Goal: Task Accomplishment & Management: Manage account settings

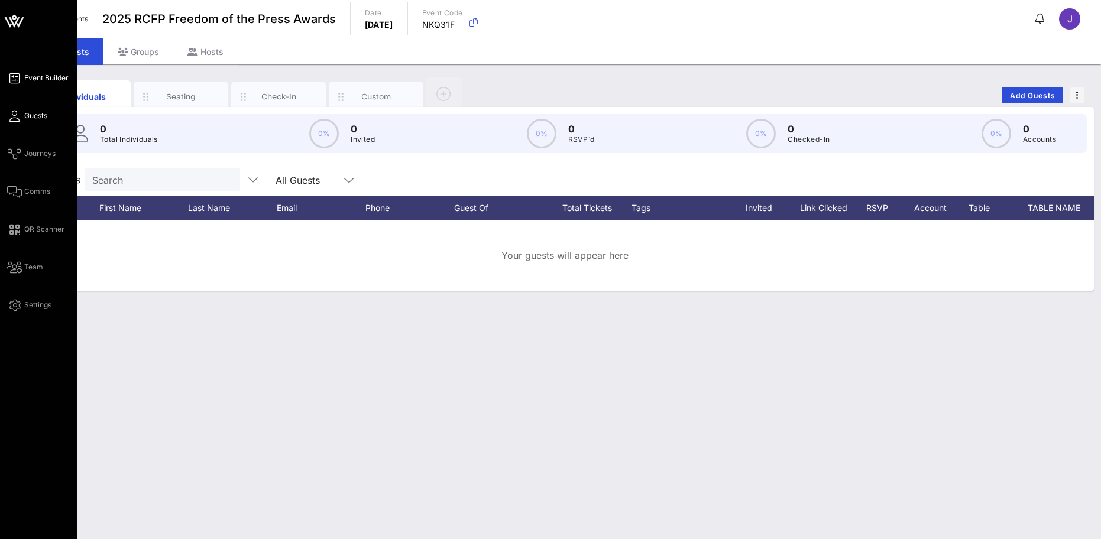
click at [34, 76] on span "Event Builder" at bounding box center [46, 78] width 44 height 11
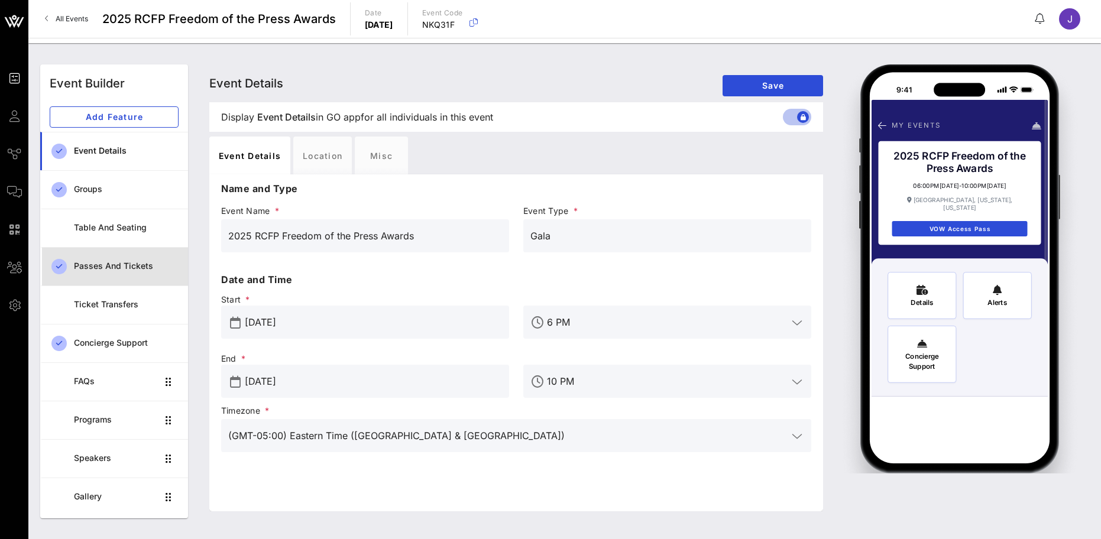
click at [108, 270] on div "Passes and Tickets" at bounding box center [126, 266] width 105 height 10
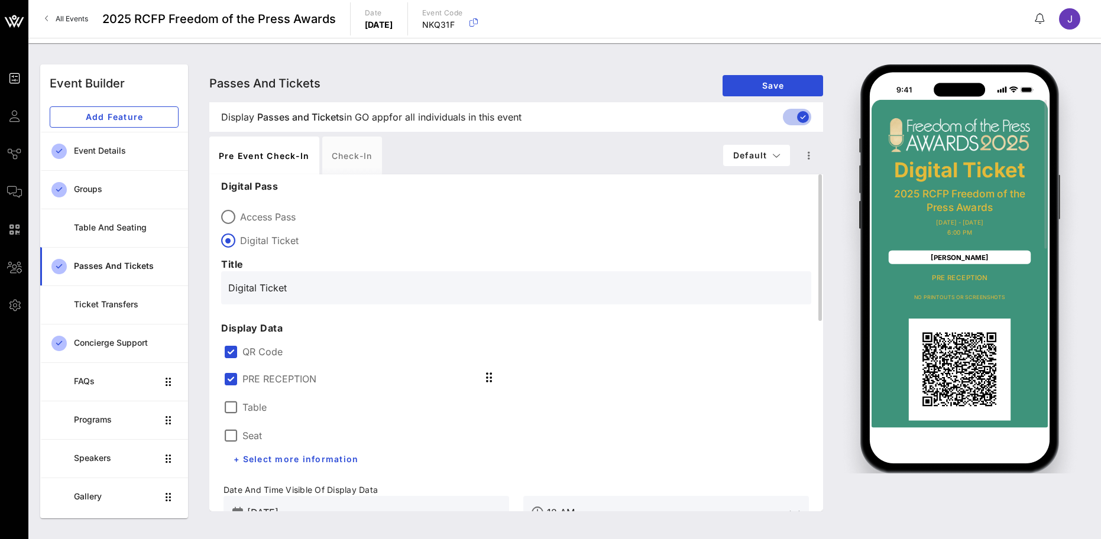
scroll to position [118, 0]
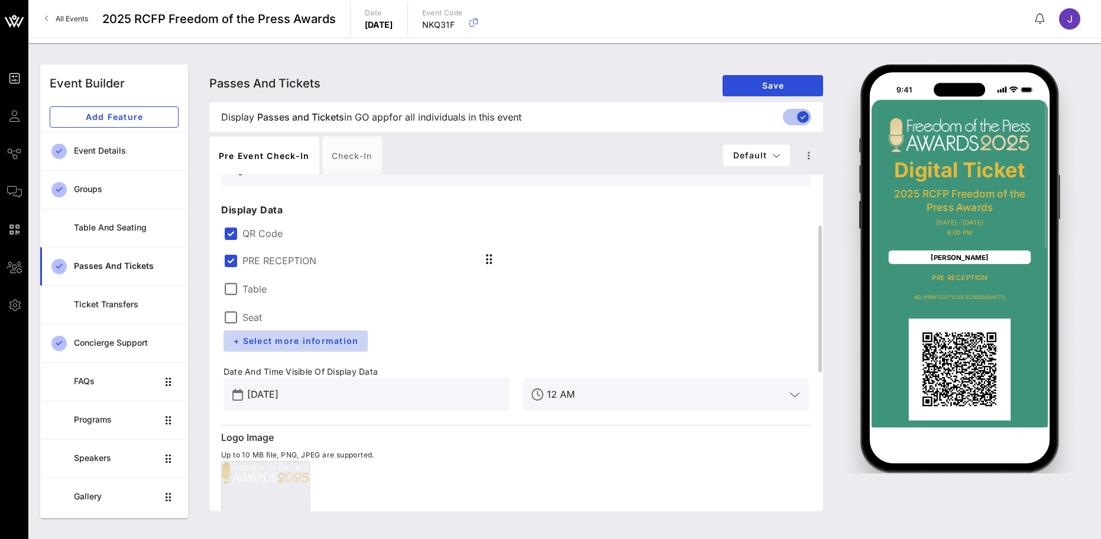
click at [319, 338] on span "+ Select more information" at bounding box center [295, 341] width 125 height 10
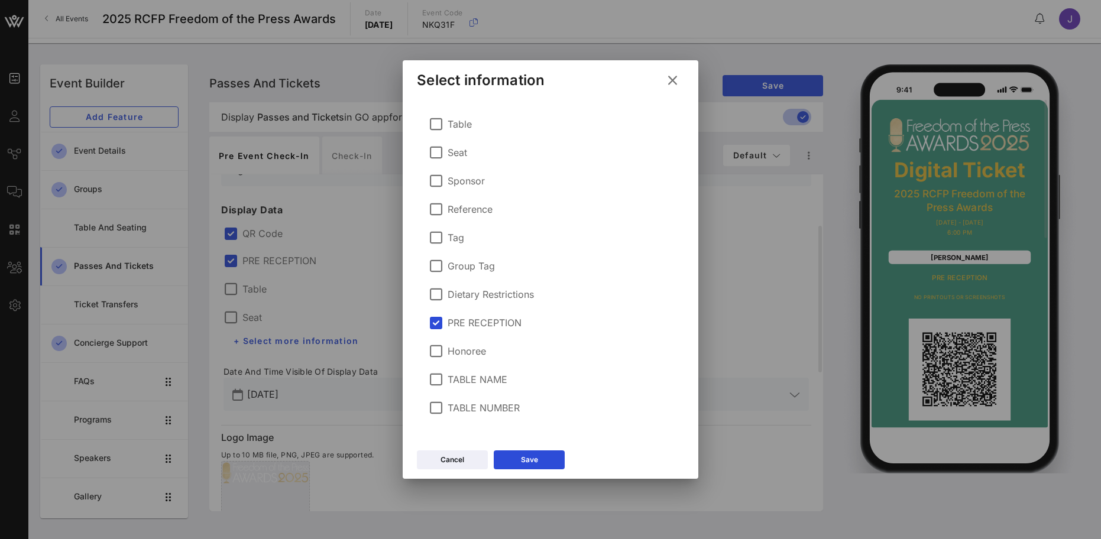
click at [677, 79] on icon at bounding box center [672, 81] width 19 height 18
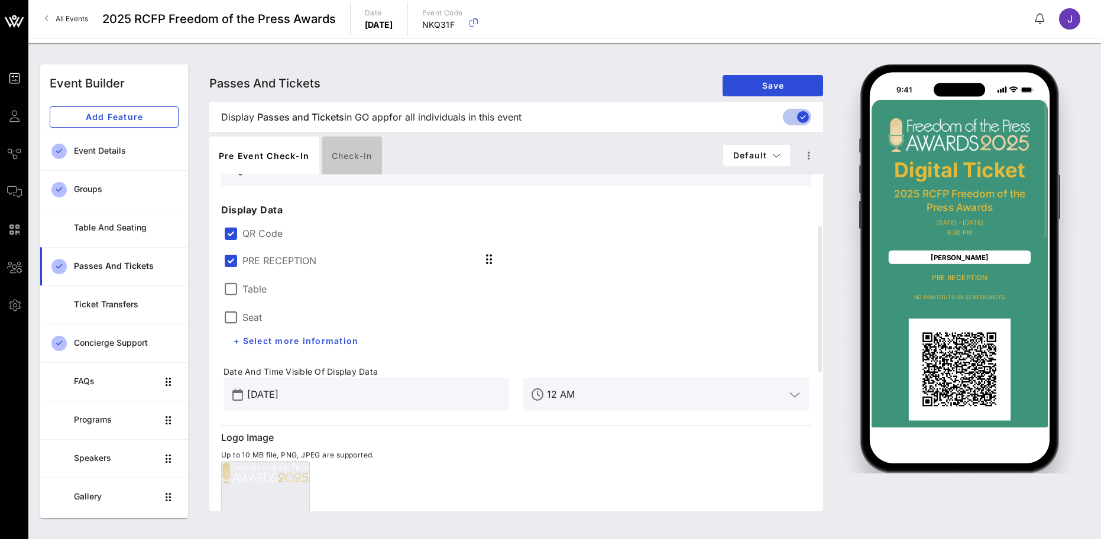
click at [342, 153] on div "Check-in" at bounding box center [352, 156] width 60 height 38
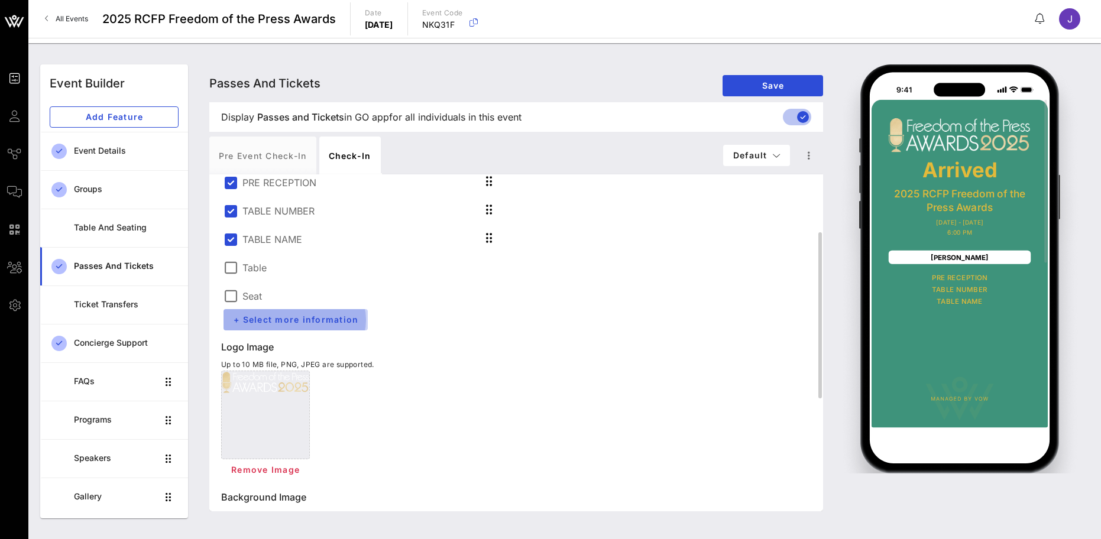
click at [317, 320] on span "+ Select more information" at bounding box center [295, 320] width 125 height 10
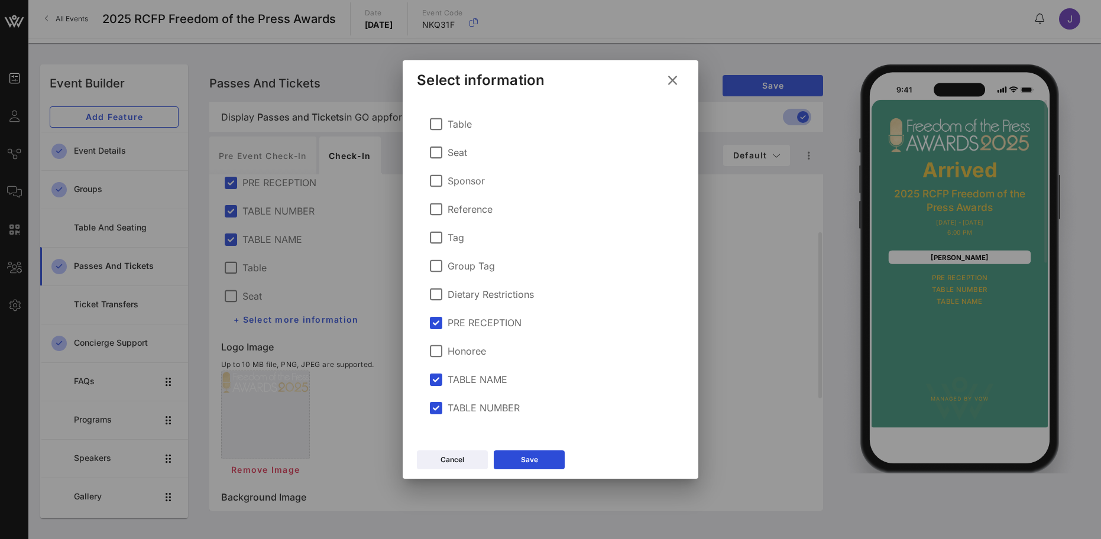
click at [674, 80] on icon at bounding box center [672, 81] width 17 height 16
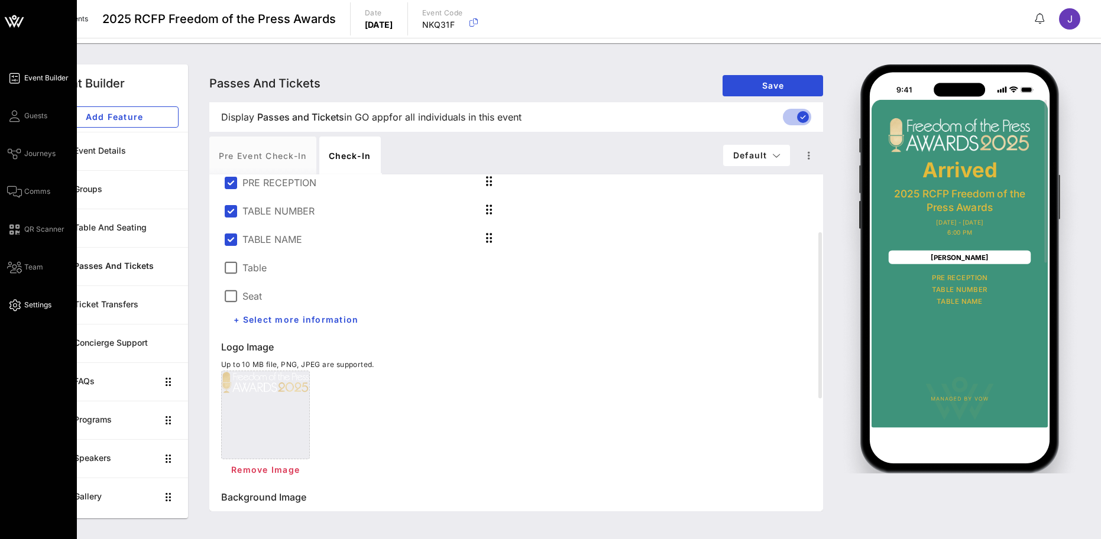
click at [36, 308] on span "Settings" at bounding box center [37, 305] width 27 height 11
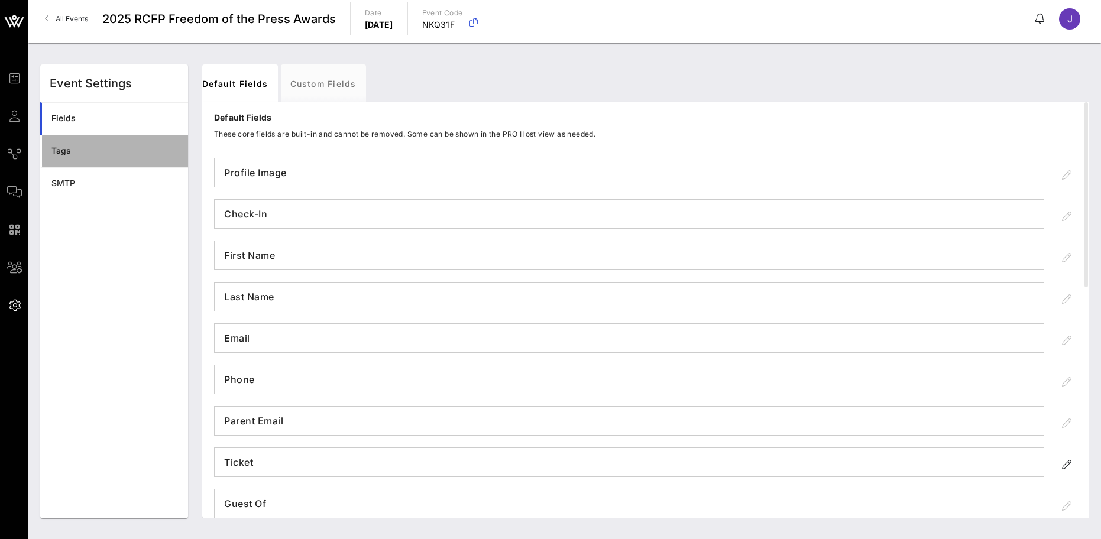
click at [67, 147] on div "Tags" at bounding box center [114, 151] width 127 height 10
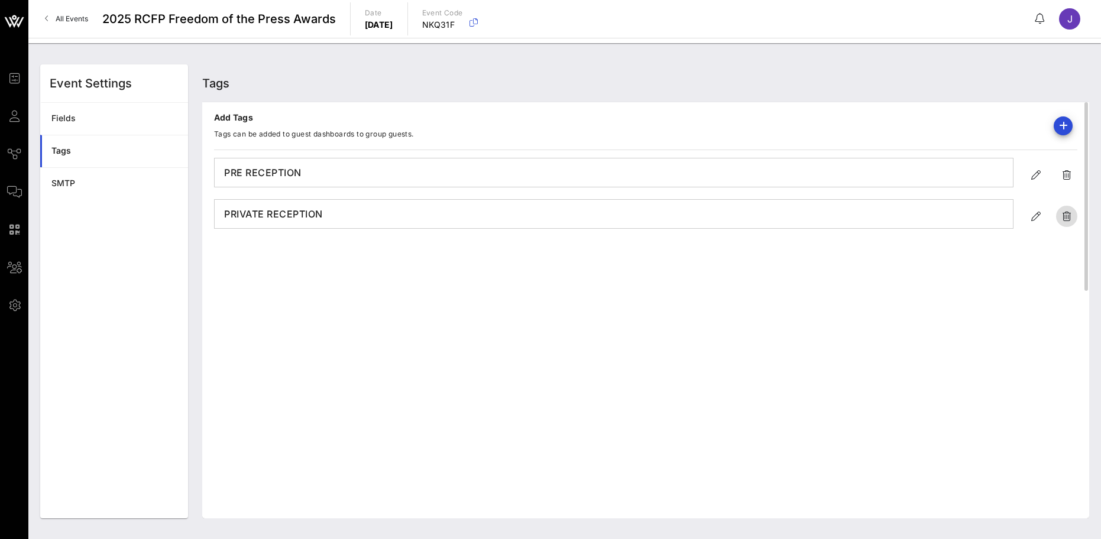
click at [1069, 218] on icon "button" at bounding box center [1067, 216] width 14 height 14
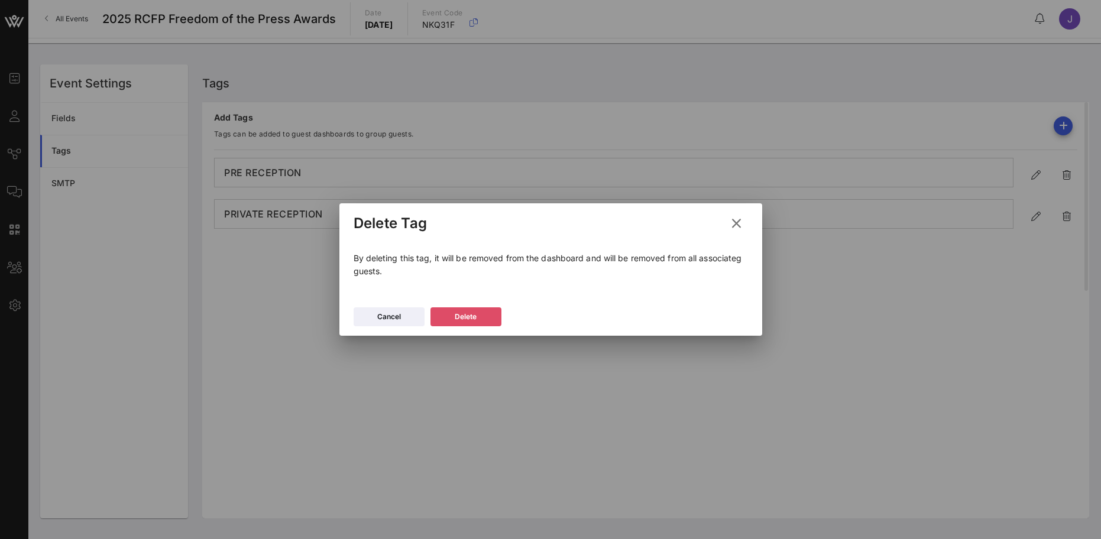
click at [481, 319] on button "Delete" at bounding box center [466, 317] width 71 height 19
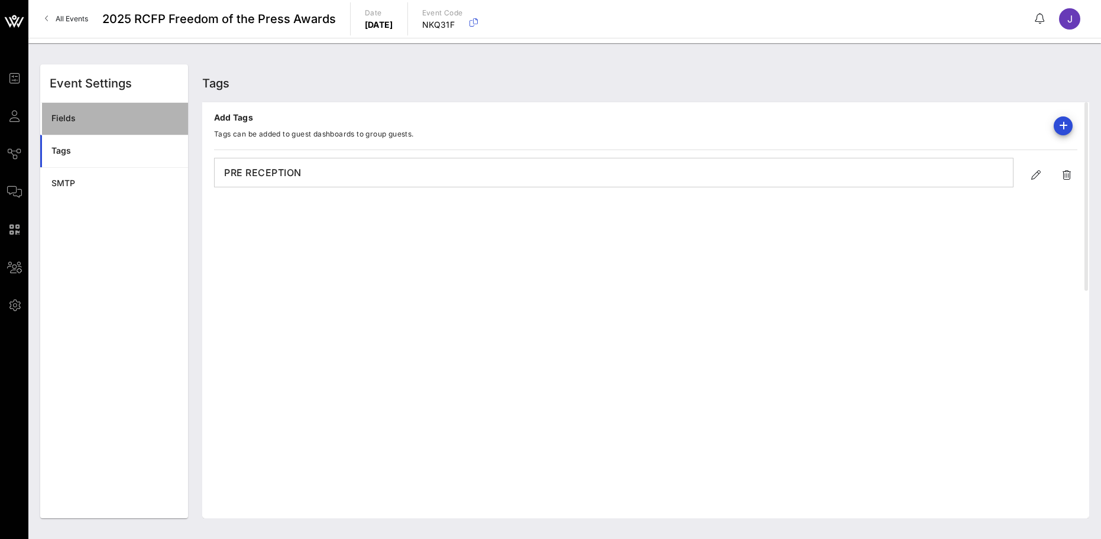
click at [66, 116] on div "Fields" at bounding box center [114, 119] width 127 height 10
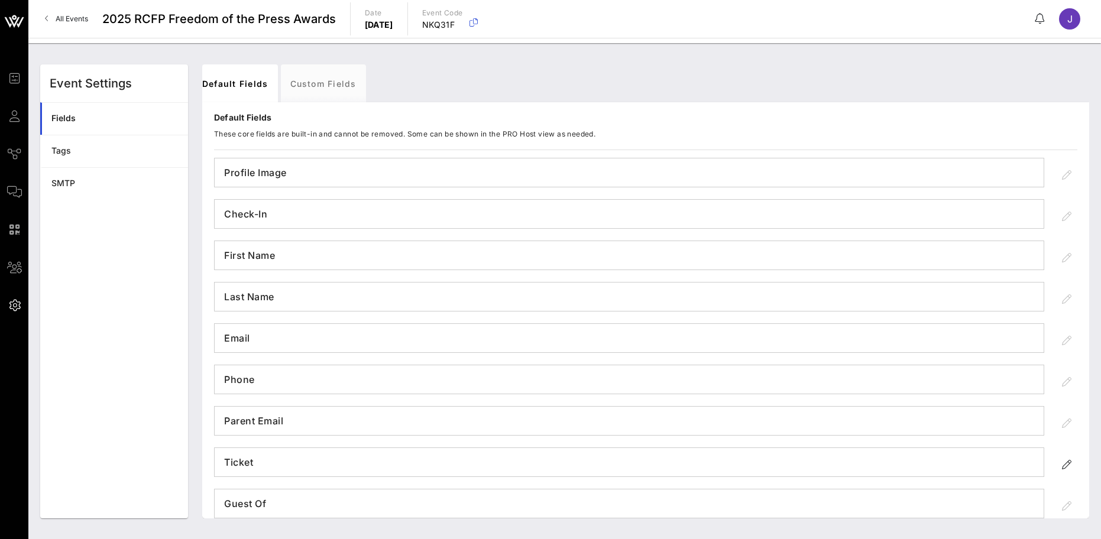
scroll to position [414, 0]
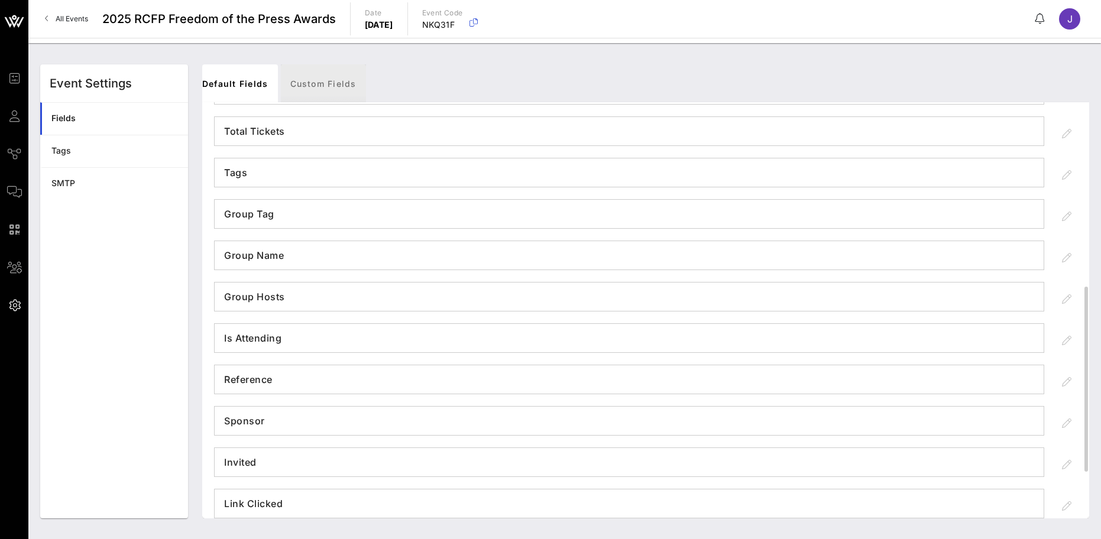
click at [324, 83] on link "Custom Fields" at bounding box center [323, 83] width 85 height 38
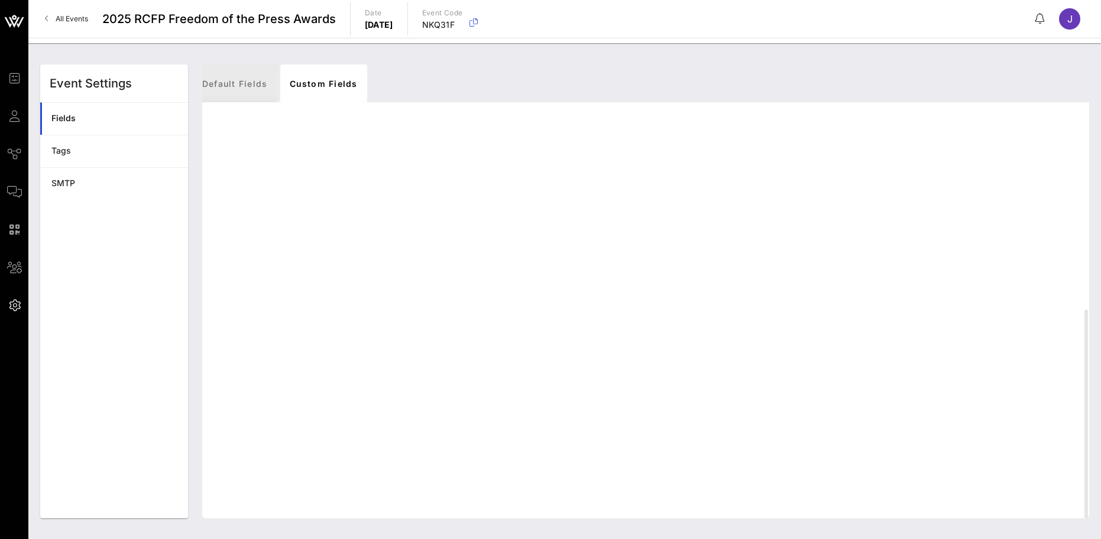
click at [257, 77] on link "Default Fields" at bounding box center [235, 83] width 85 height 38
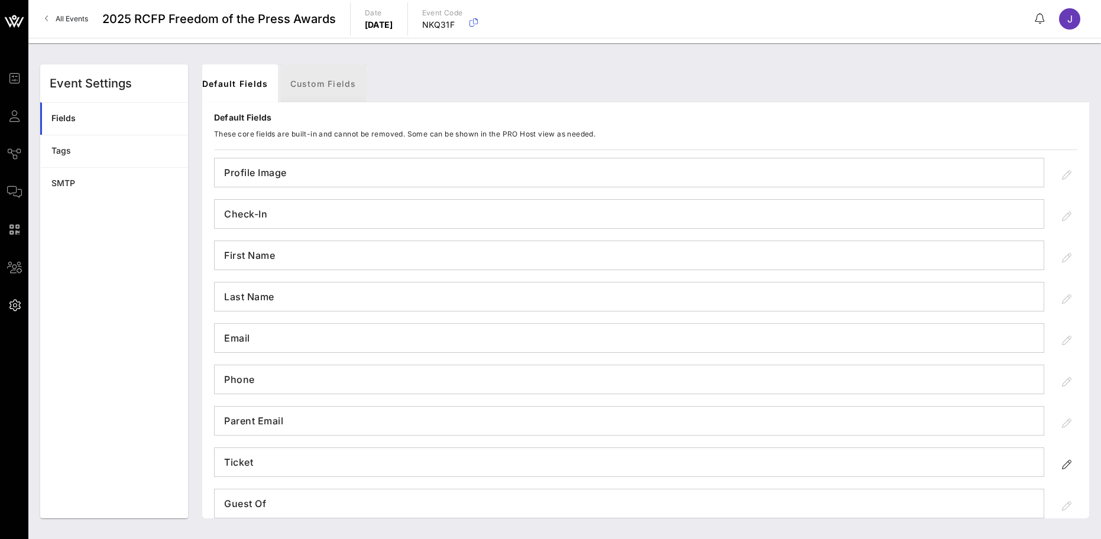
click at [313, 82] on link "Custom Fields" at bounding box center [323, 83] width 85 height 38
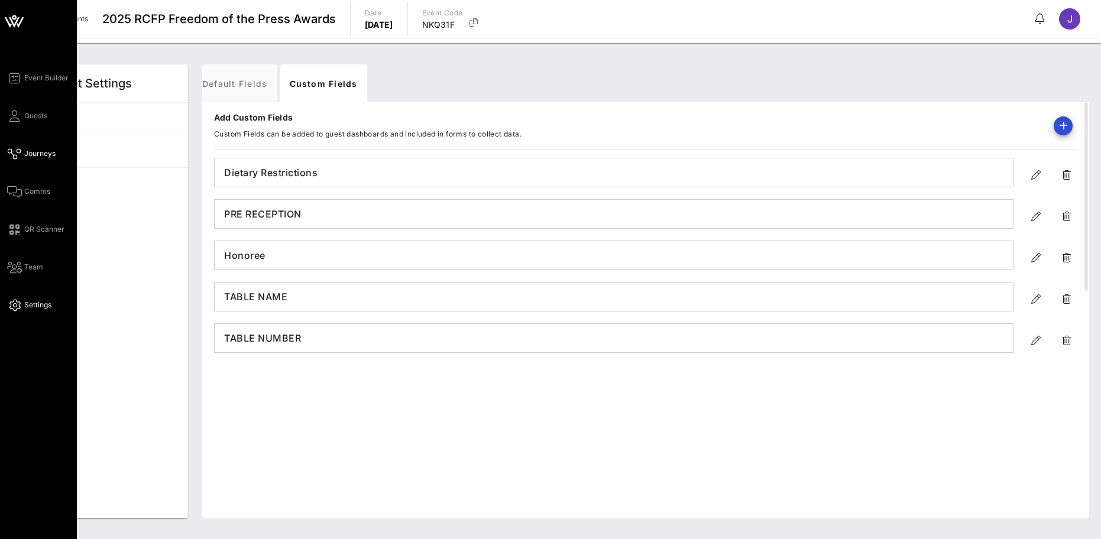
click at [26, 155] on span "Journeys" at bounding box center [39, 153] width 31 height 11
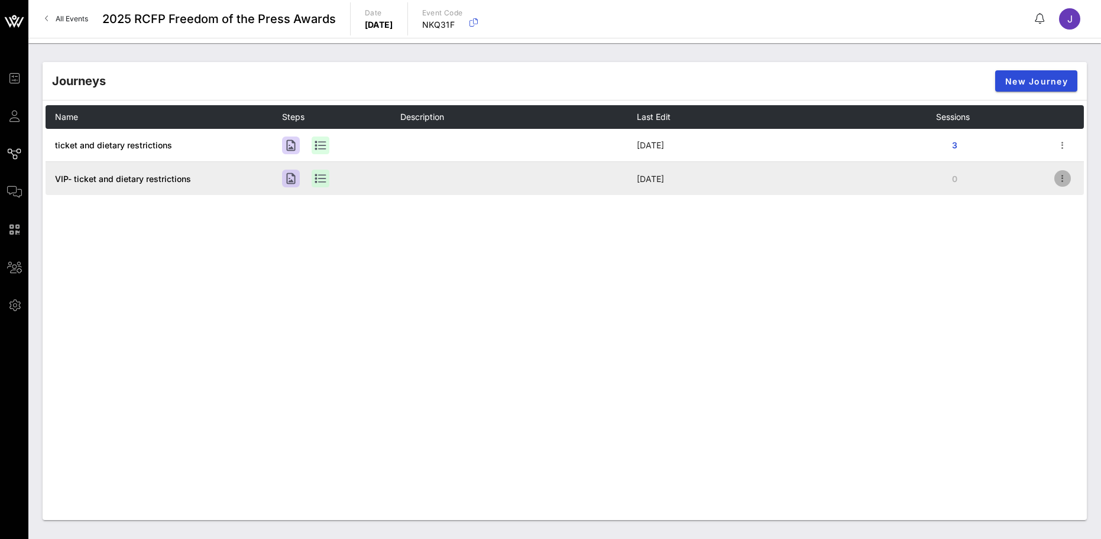
click at [1059, 181] on icon "button" at bounding box center [1063, 179] width 14 height 14
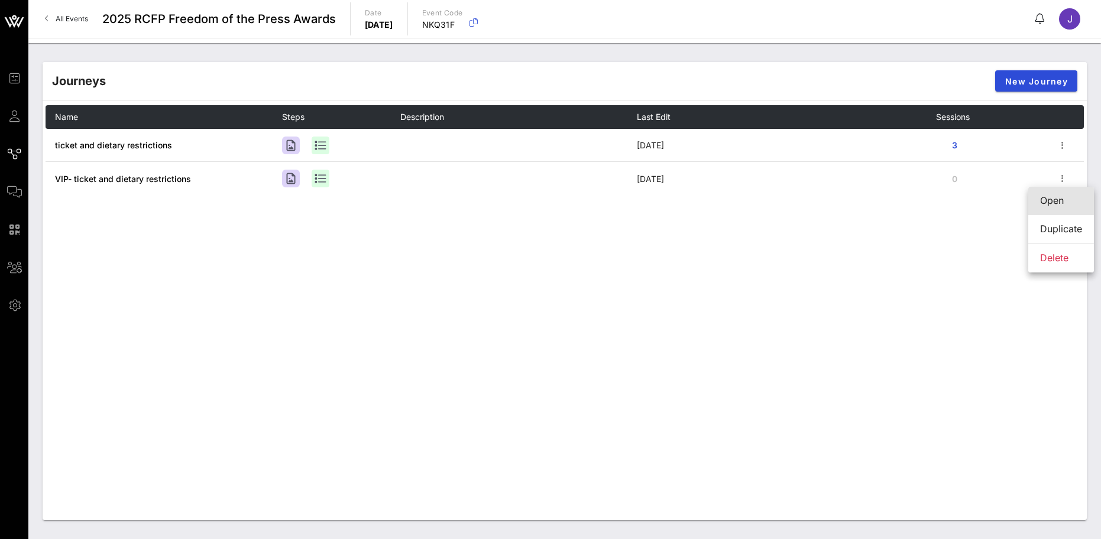
click at [1048, 202] on div "Open" at bounding box center [1061, 200] width 42 height 11
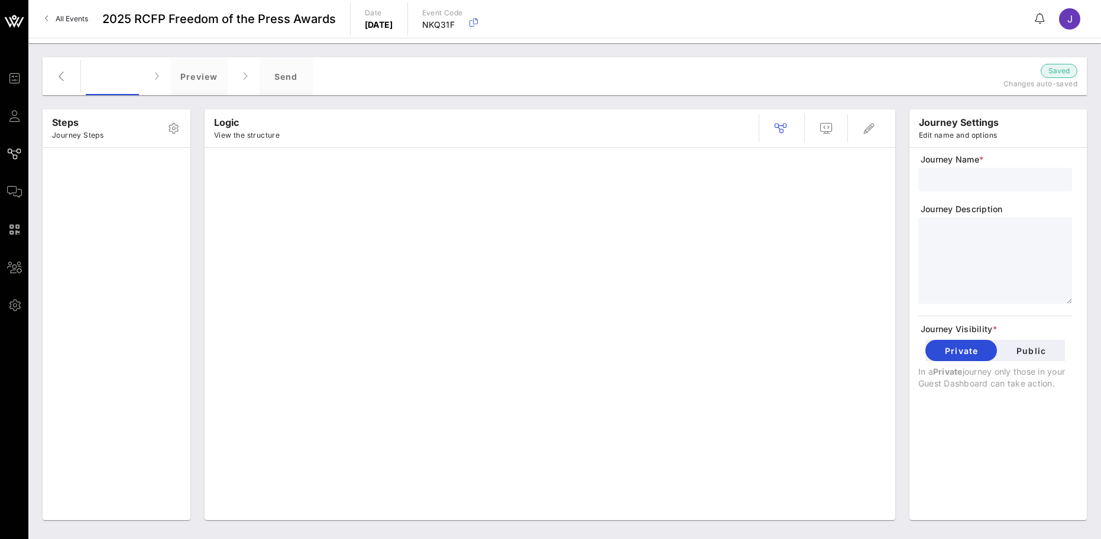
type input "VIP- ticket and dietary restrictions"
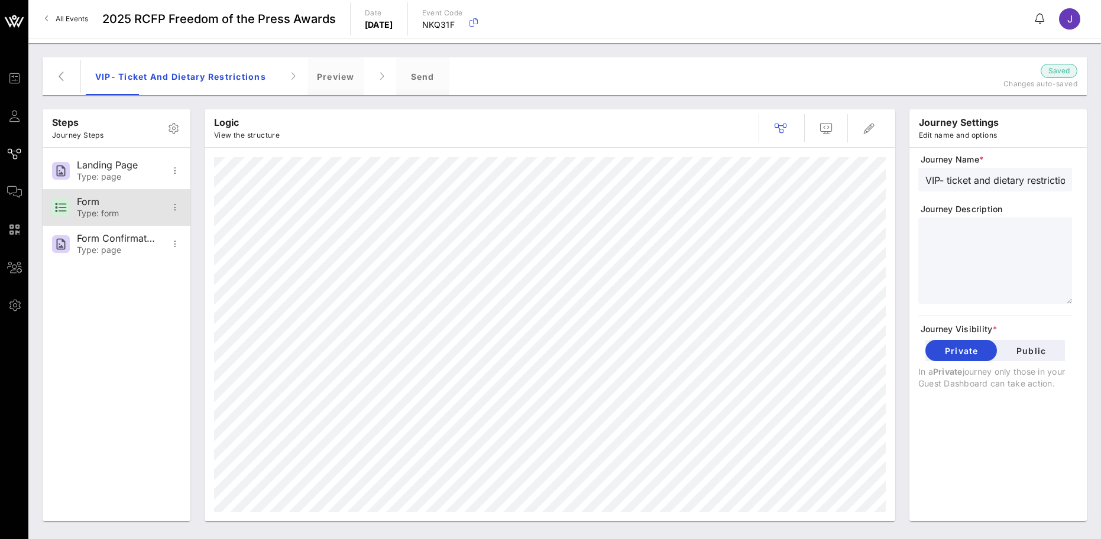
click at [135, 205] on div "Form" at bounding box center [116, 201] width 78 height 11
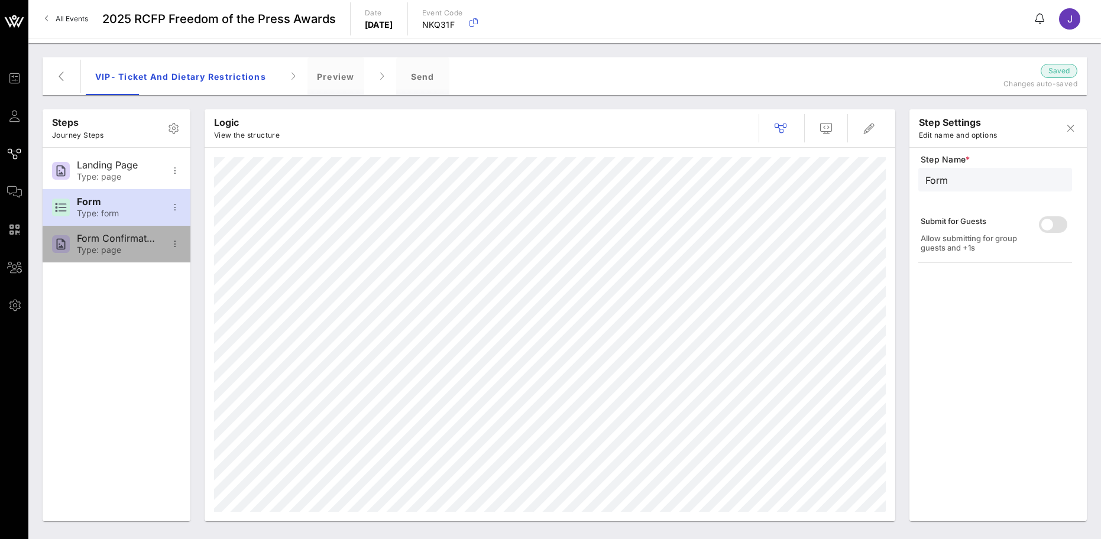
drag, startPoint x: 126, startPoint y: 237, endPoint x: 121, endPoint y: 245, distance: 10.1
click at [122, 244] on div "Form Confirmation Type: page" at bounding box center [116, 244] width 78 height 37
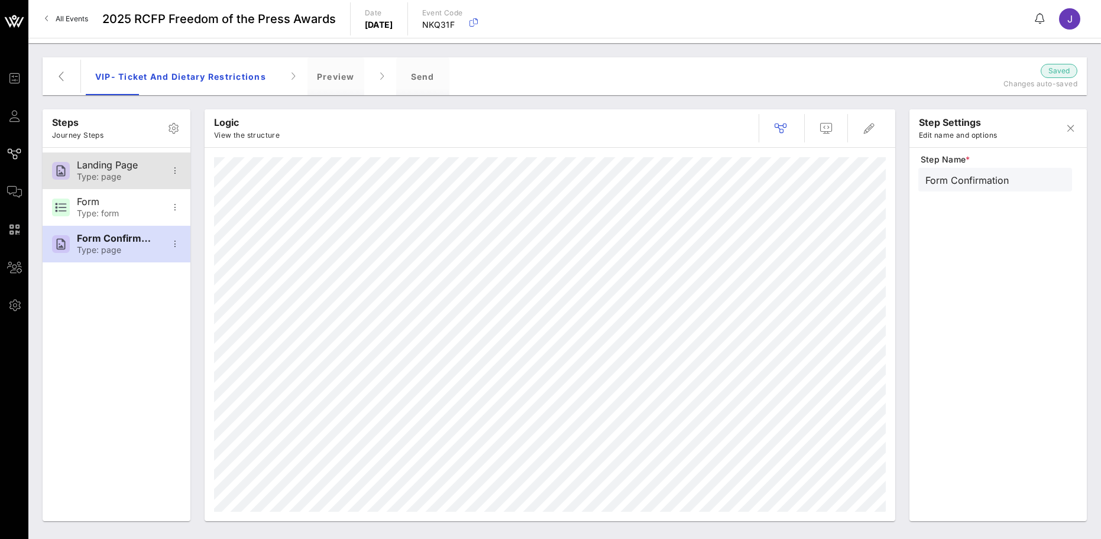
click at [121, 184] on div "Landing Page Type: page" at bounding box center [116, 171] width 78 height 37
type input "Landing Page"
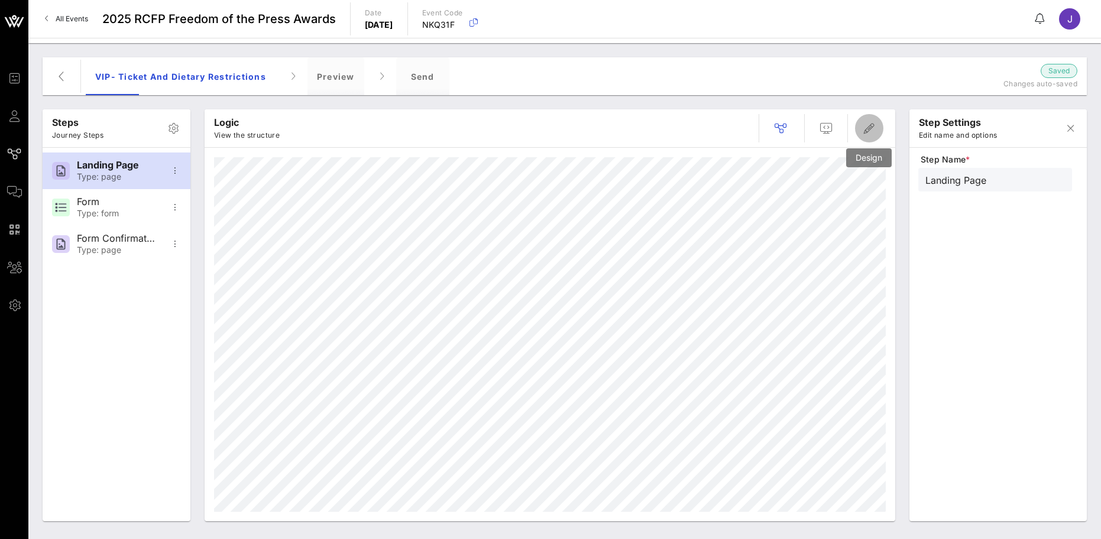
click at [865, 128] on icon "button" at bounding box center [869, 128] width 14 height 14
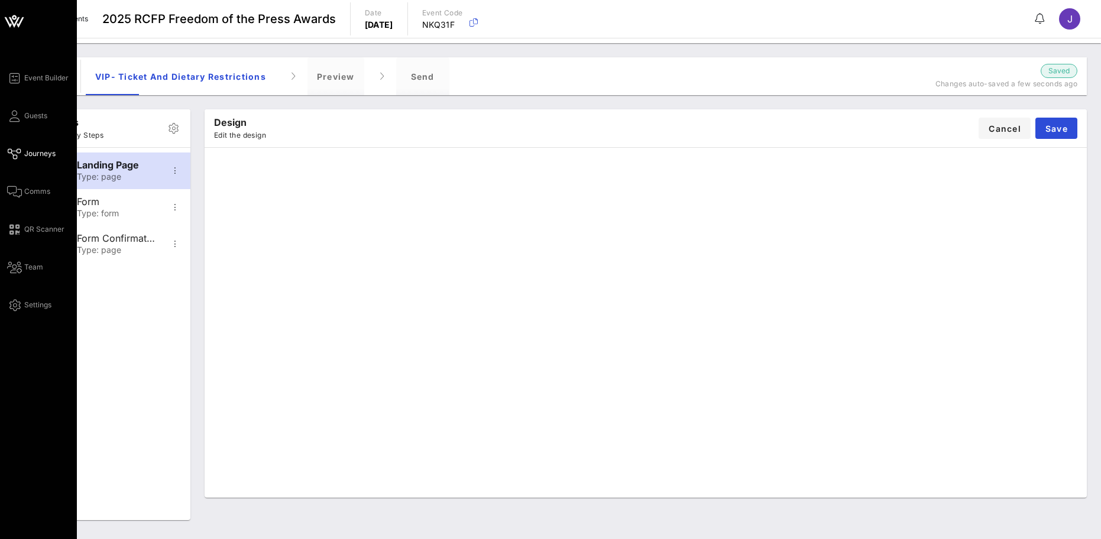
click at [57, 203] on div "Event Builder Guests Journeys Comms QR Scanner Team Settings" at bounding box center [42, 191] width 70 height 241
click at [32, 188] on span "Comms" at bounding box center [37, 191] width 26 height 11
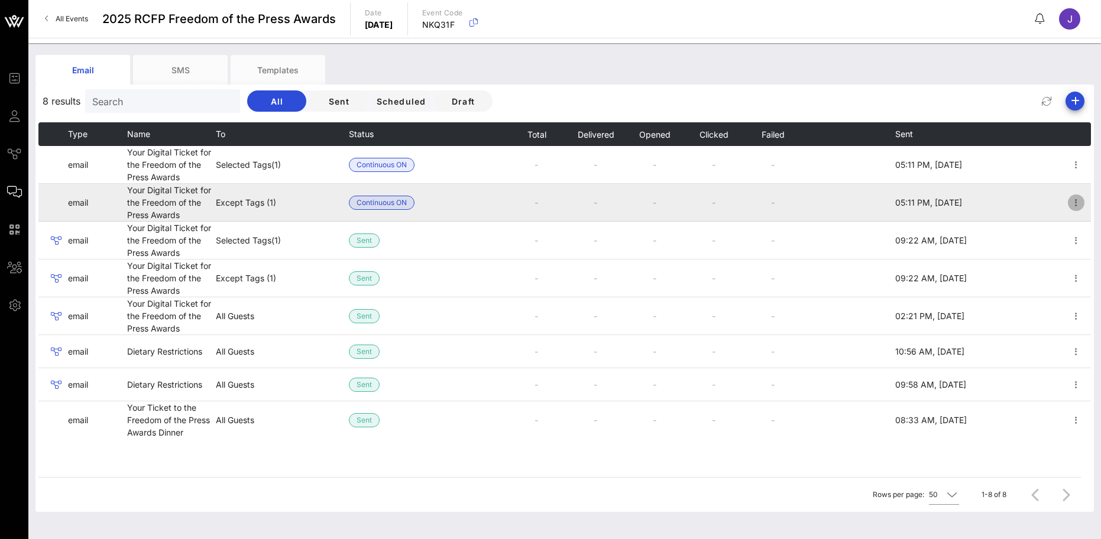
click at [1075, 199] on icon "button" at bounding box center [1076, 203] width 14 height 14
drag, startPoint x: 277, startPoint y: 206, endPoint x: 269, endPoint y: 207, distance: 7.7
click at [276, 206] on td "Except Tags (1)" at bounding box center [282, 203] width 133 height 38
click at [247, 205] on td "Except Tags (1)" at bounding box center [282, 203] width 133 height 38
click at [181, 205] on td "Your Digital Ticket for the Freedom of the Press Awards" at bounding box center [171, 203] width 89 height 38
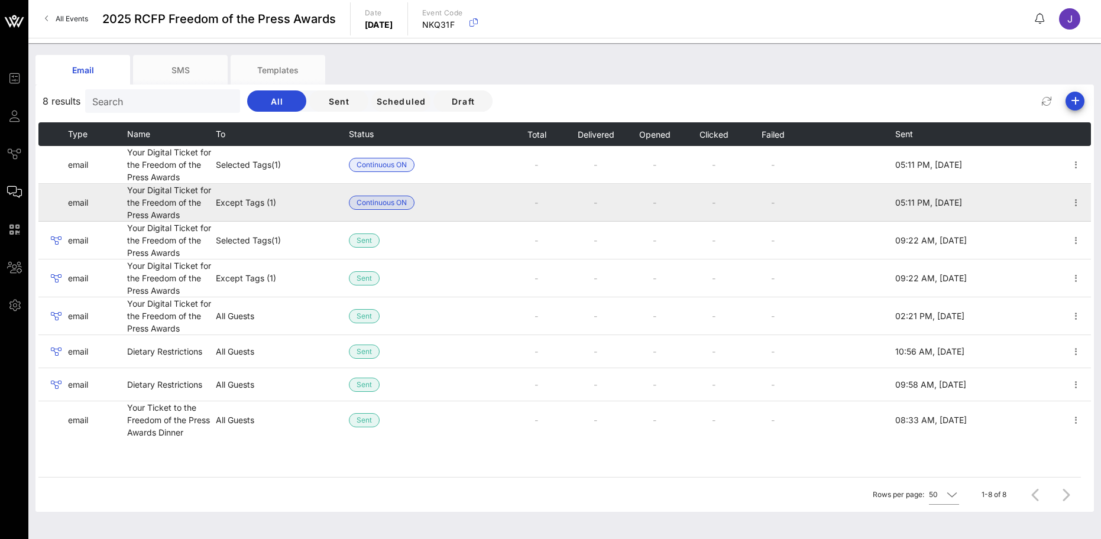
click at [444, 193] on td at bounding box center [461, 203] width 92 height 38
click at [1082, 205] on icon "button" at bounding box center [1076, 203] width 14 height 14
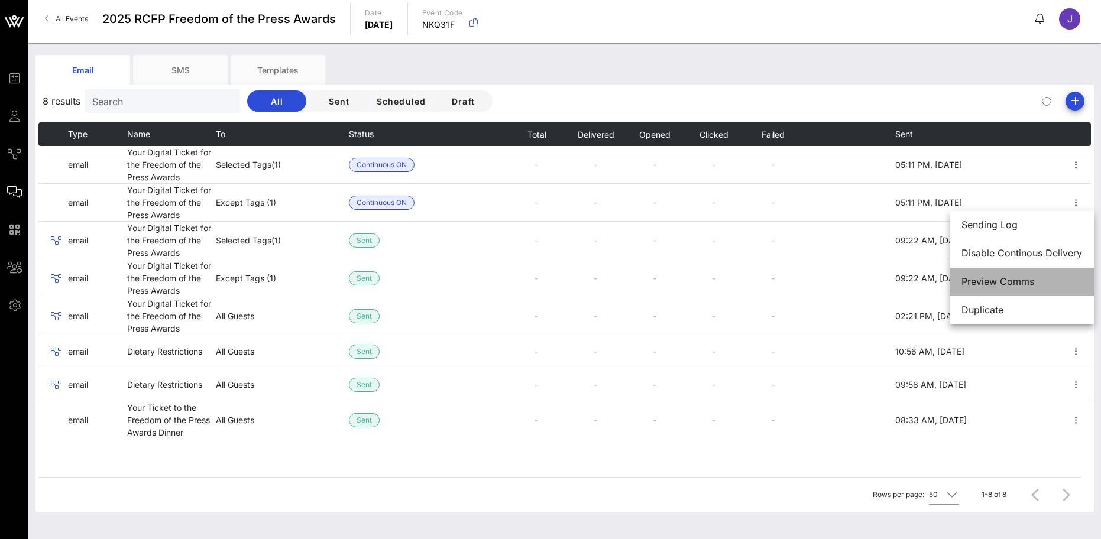
click at [1020, 280] on div "Preview Comms" at bounding box center [1022, 281] width 121 height 11
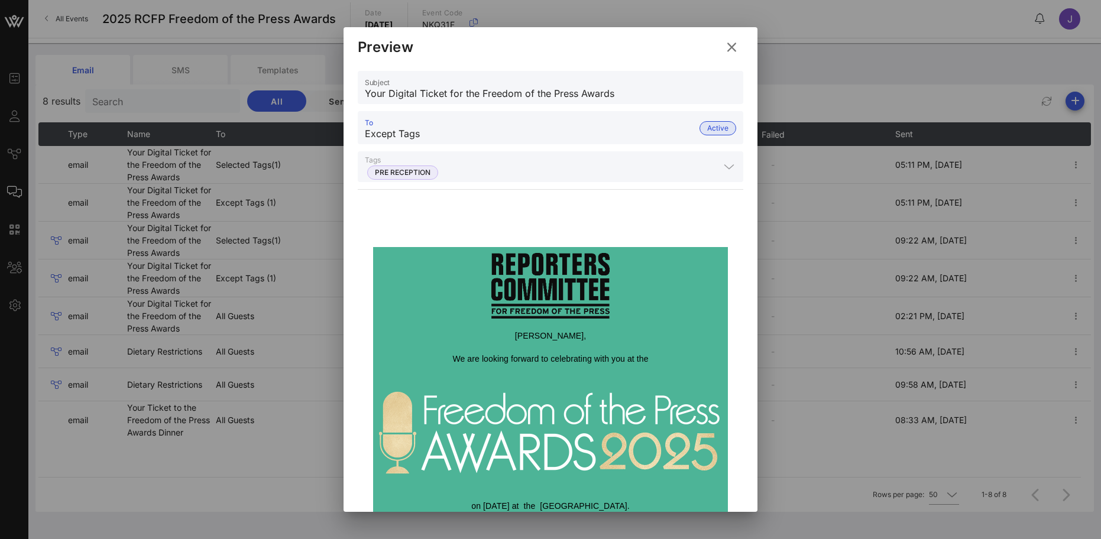
click at [610, 124] on input "Except Tags" at bounding box center [531, 133] width 332 height 19
click at [733, 44] on icon at bounding box center [732, 47] width 20 height 19
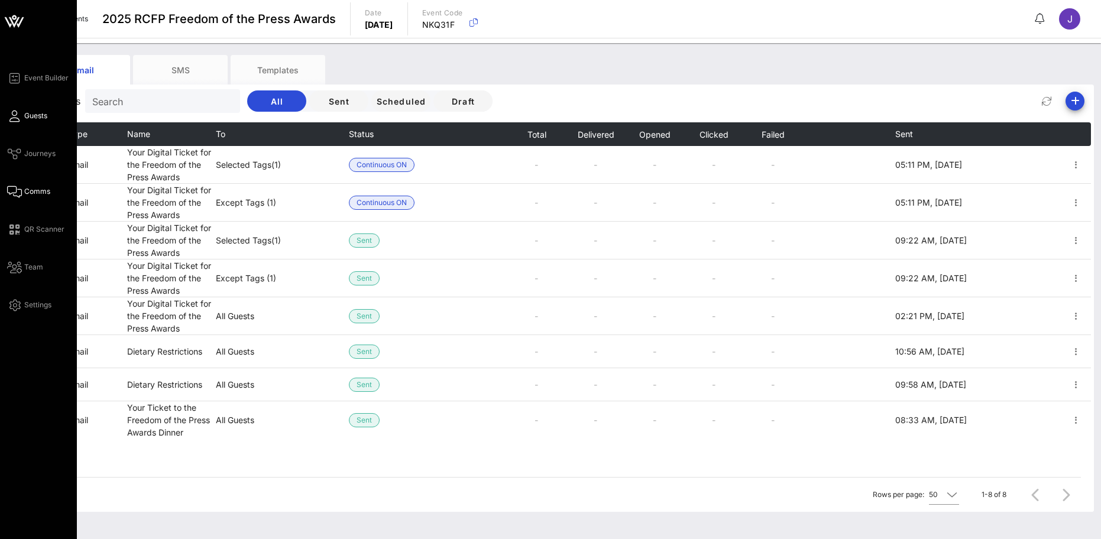
click at [31, 118] on span "Guests" at bounding box center [35, 116] width 23 height 11
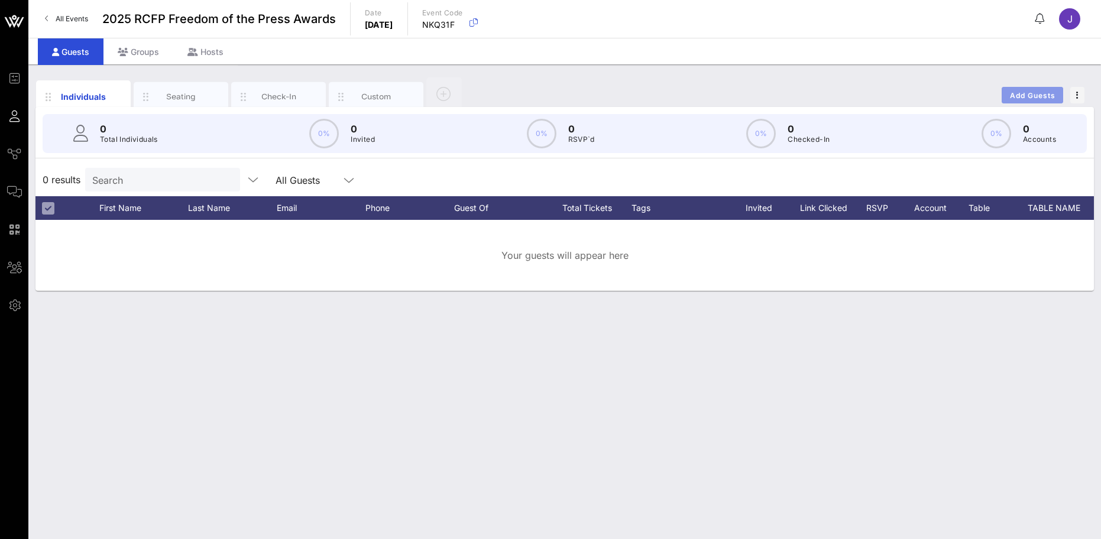
click at [1053, 93] on span "Add Guests" at bounding box center [1033, 95] width 47 height 9
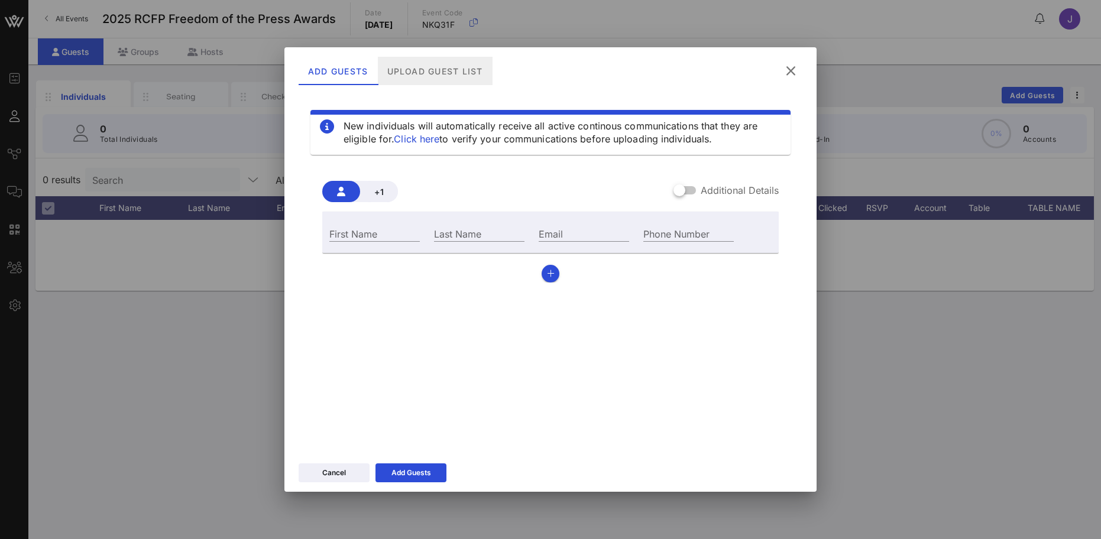
click at [421, 73] on div "Upload Guest List" at bounding box center [435, 71] width 115 height 28
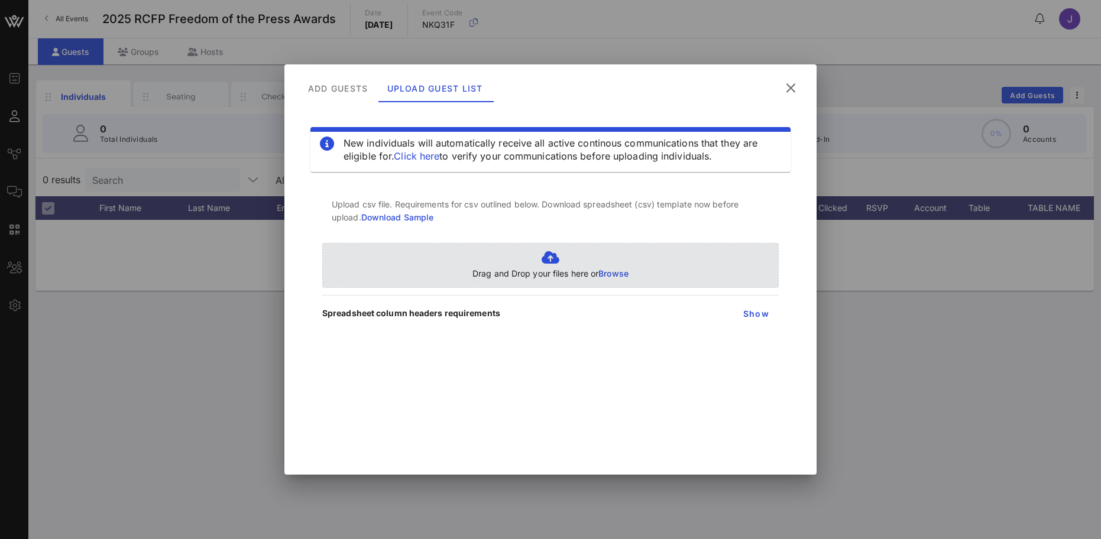
click at [620, 273] on span "Browse" at bounding box center [614, 274] width 30 height 10
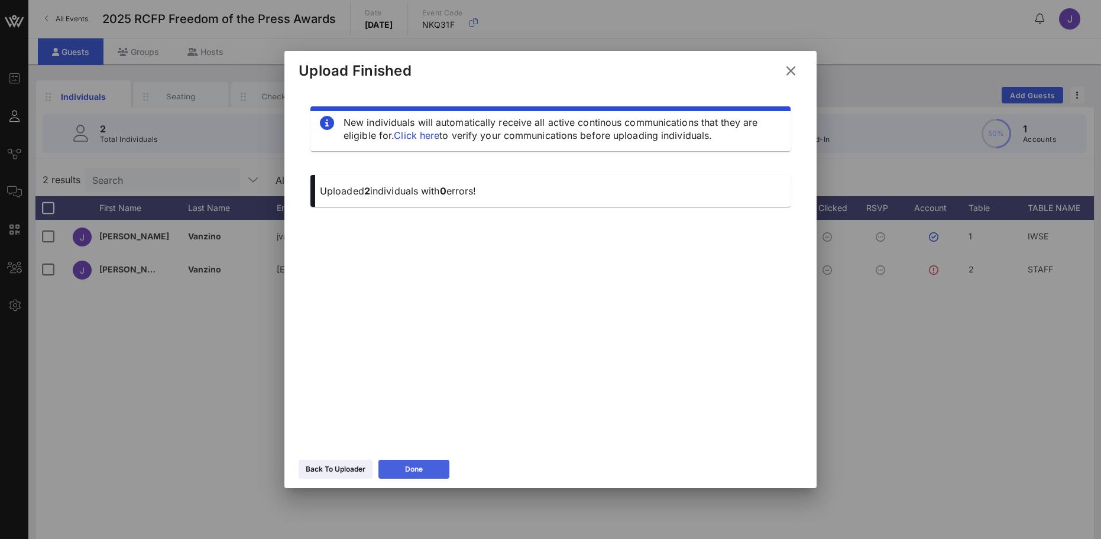
click at [419, 470] on icon at bounding box center [414, 469] width 11 height 10
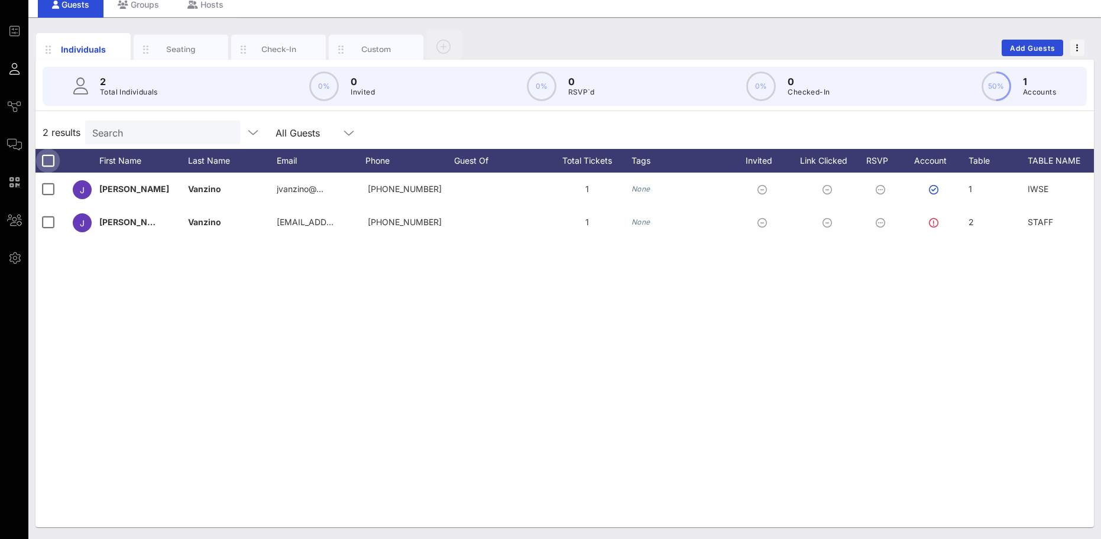
click at [50, 159] on div at bounding box center [48, 161] width 20 height 20
click at [238, 135] on span "button" at bounding box center [233, 133] width 19 height 9
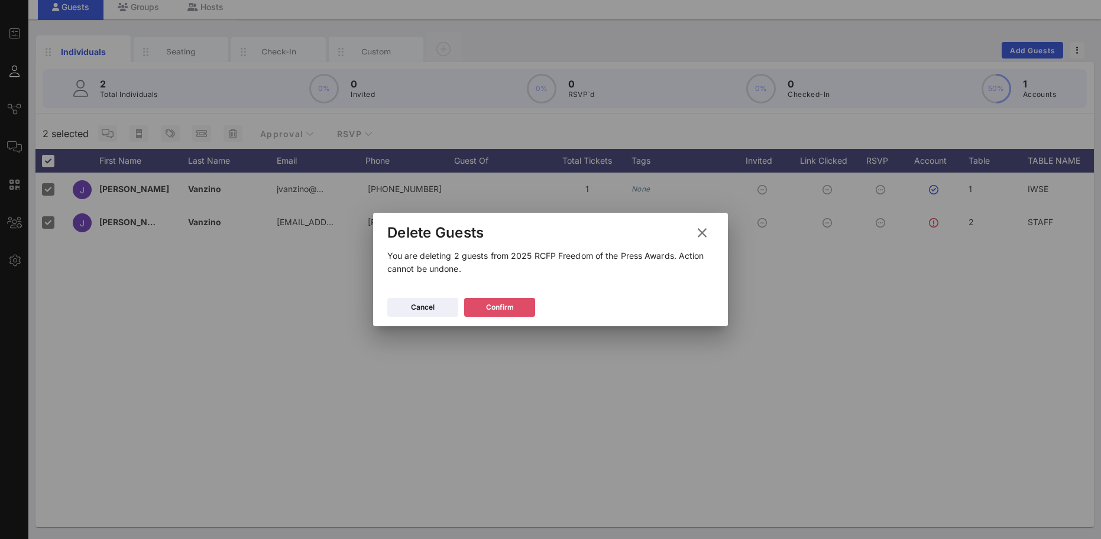
click at [513, 311] on div "Confirm" at bounding box center [500, 308] width 28 height 12
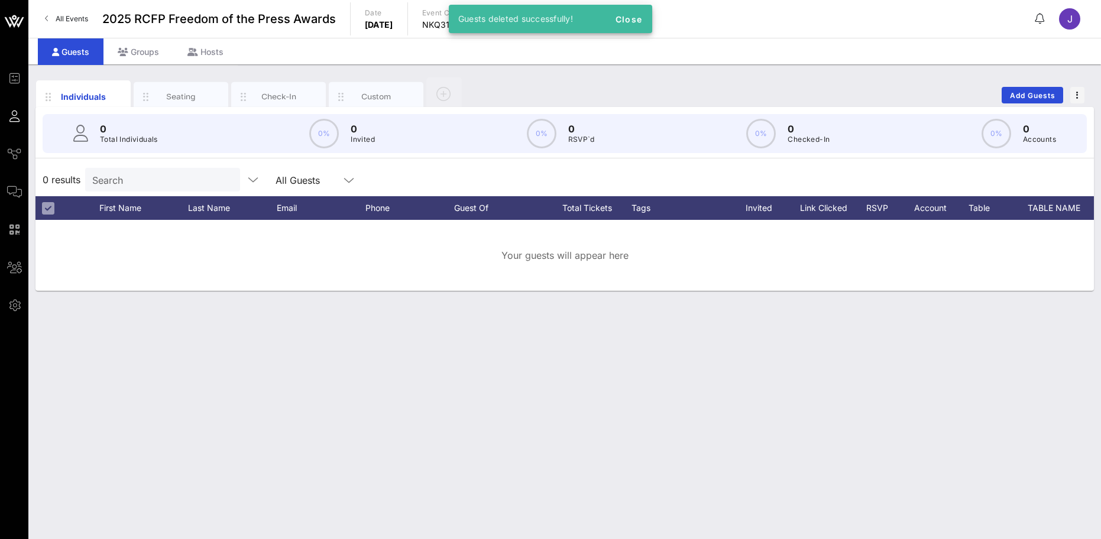
click at [177, 409] on div "Individuals Seating Check-In Custom Add Guests 0 Total Individuals 0% 0 Invited…" at bounding box center [564, 301] width 1073 height 475
click at [1034, 95] on span "Add Guests" at bounding box center [1033, 95] width 47 height 9
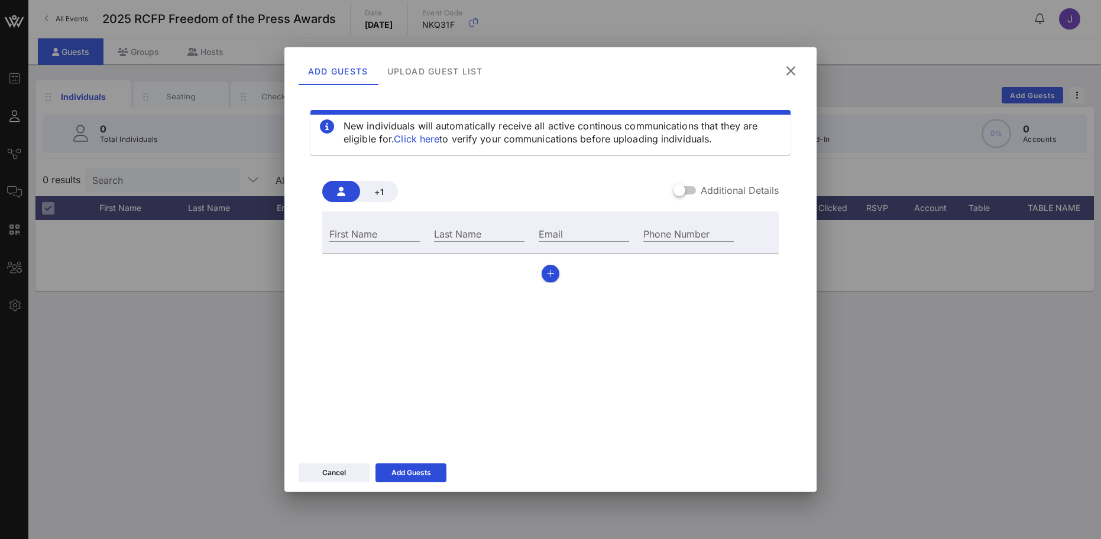
click at [559, 408] on div "New individuals will automatically receive all active continous communications …" at bounding box center [551, 268] width 504 height 355
click at [428, 63] on div "Upload Guest List" at bounding box center [435, 71] width 115 height 28
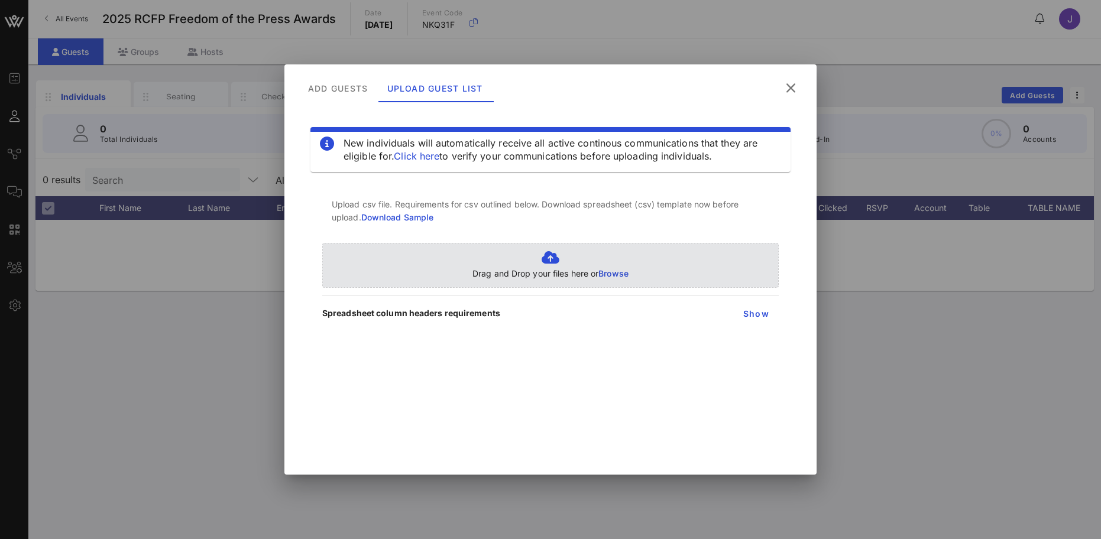
click at [604, 273] on span "Browse" at bounding box center [614, 274] width 30 height 10
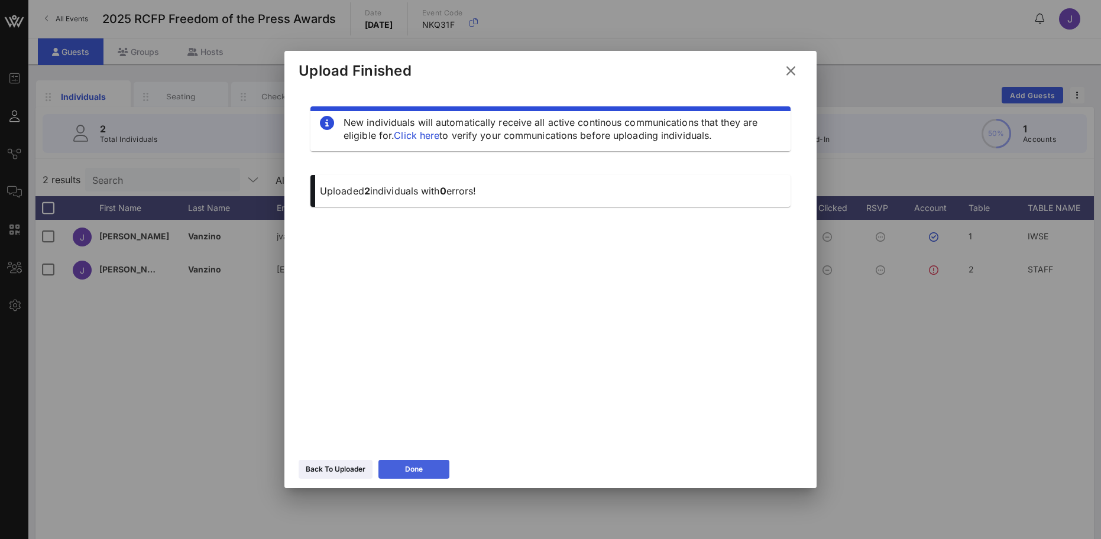
click at [441, 469] on button "Done" at bounding box center [414, 469] width 71 height 19
